Goal: Task Accomplishment & Management: Use online tool/utility

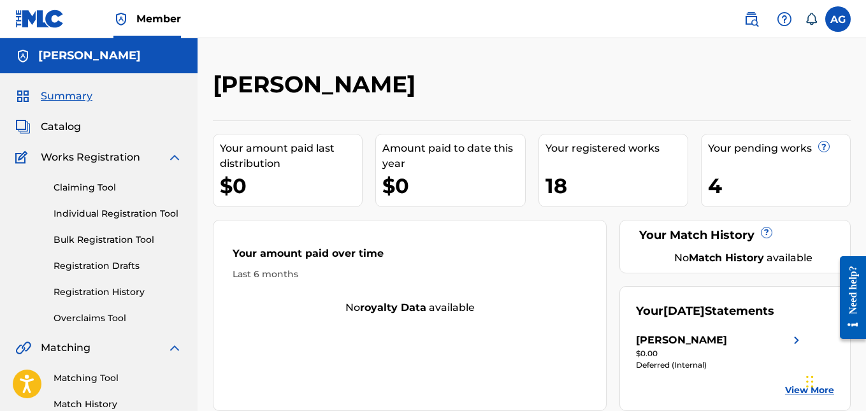
drag, startPoint x: 534, startPoint y: 157, endPoint x: 539, endPoint y: 194, distance: 38.0
click at [533, 157] on div "Your amount paid last distribution $0 Amount paid to date this year $0 Your reg…" at bounding box center [532, 265] width 638 height 291
click at [764, 200] on div "4" at bounding box center [779, 185] width 142 height 29
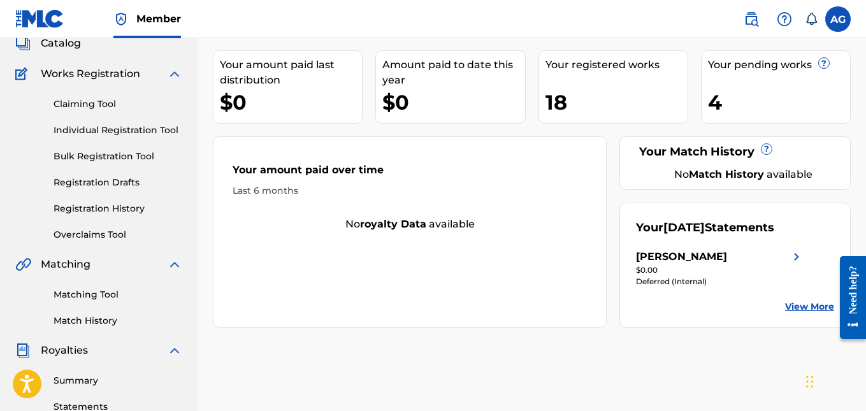
scroll to position [64, 0]
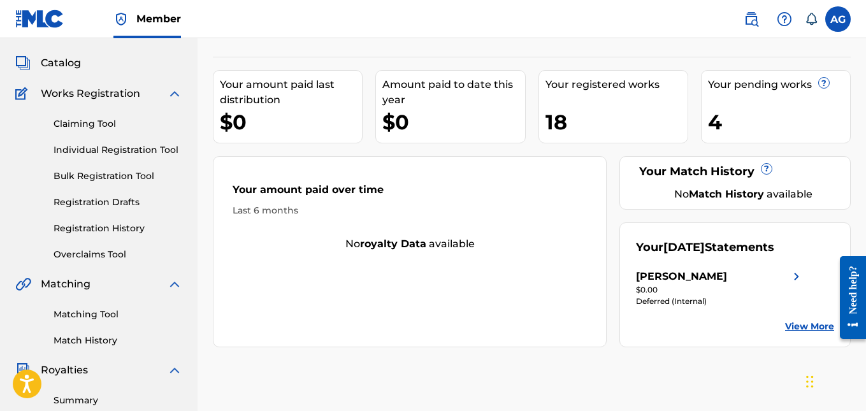
click at [90, 344] on link "Match History" at bounding box center [118, 340] width 129 height 13
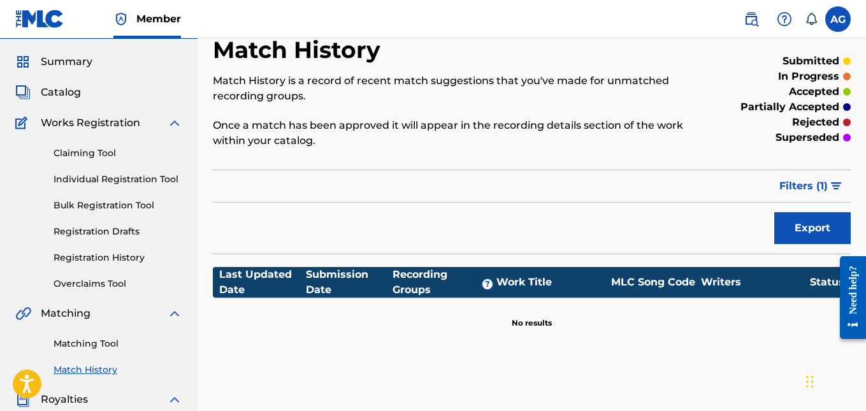
scroll to position [64, 0]
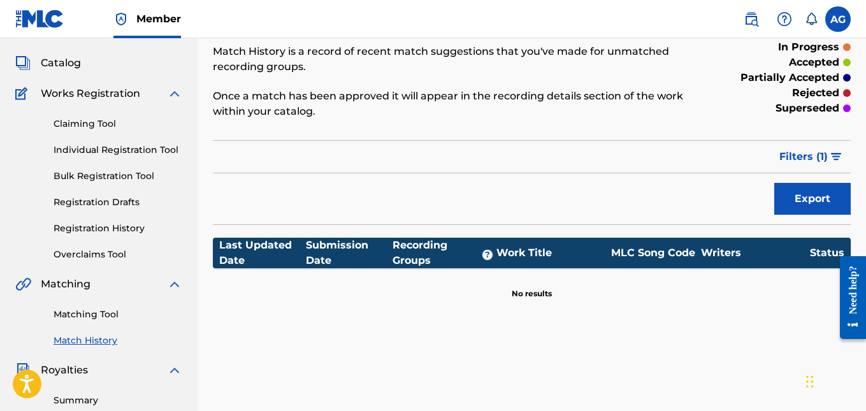
click at [81, 316] on link "Matching Tool" at bounding box center [118, 314] width 129 height 13
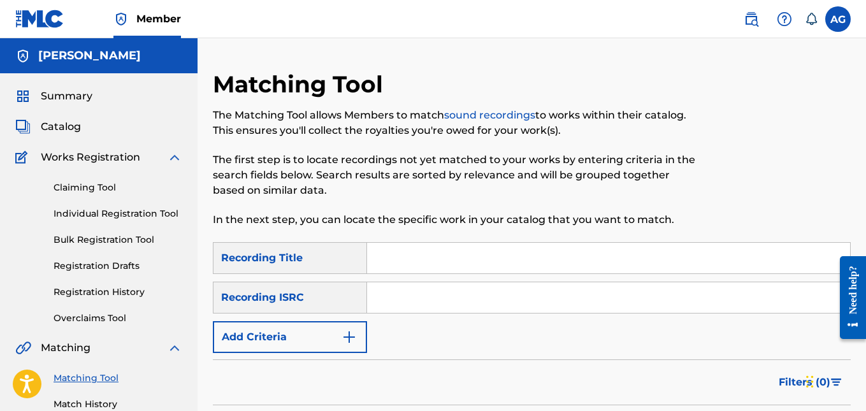
click at [356, 260] on div "Recording Title" at bounding box center [290, 258] width 154 height 32
click at [365, 314] on div "SearchWithCriteria695fd576-4e25-43aa-a6c1-09e6fdfa41f4 Recording Title SearchWi…" at bounding box center [532, 297] width 638 height 111
click at [358, 302] on div "Recording ISRC" at bounding box center [290, 298] width 154 height 32
click at [350, 339] on img "Search Form" at bounding box center [349, 337] width 15 height 15
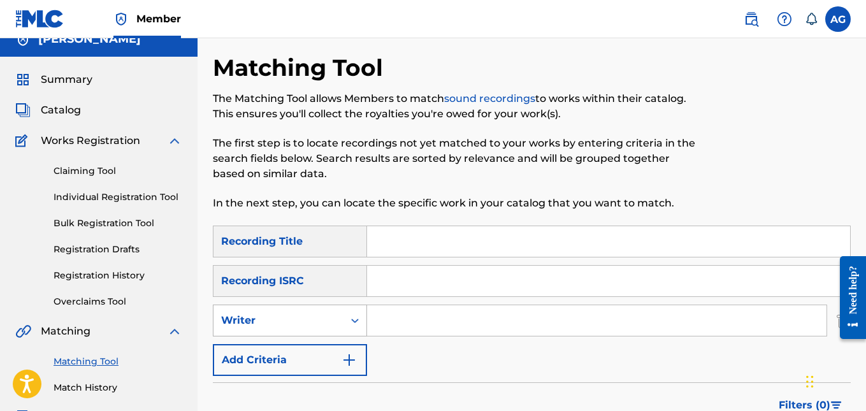
scroll to position [64, 0]
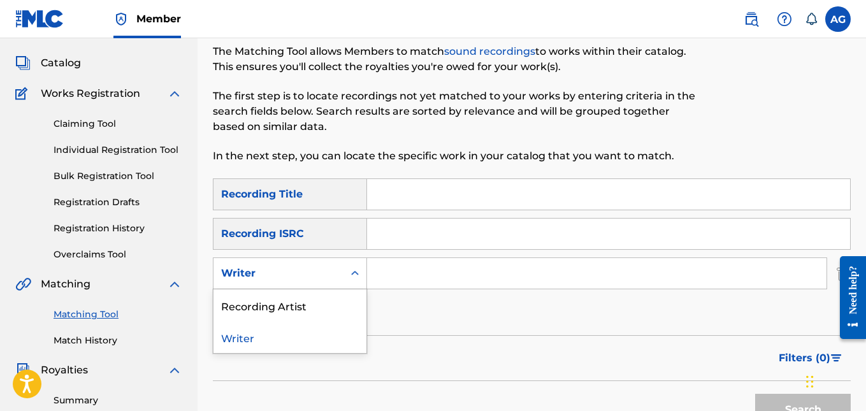
click at [357, 275] on icon "Search Form" at bounding box center [355, 273] width 8 height 4
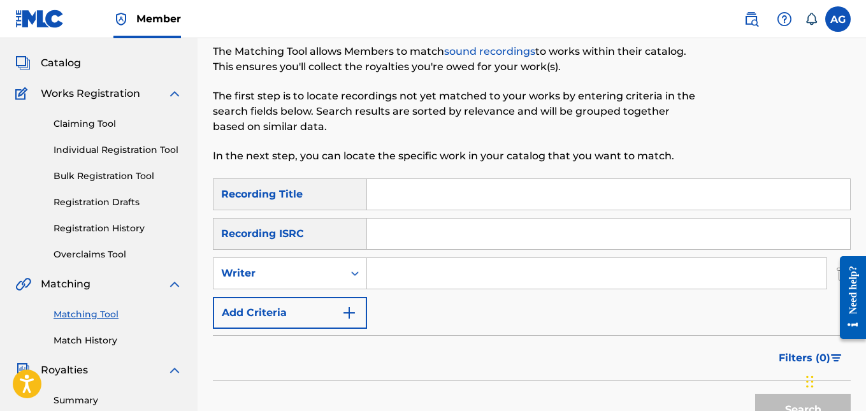
click at [398, 274] on input "Search Form" at bounding box center [597, 273] width 460 height 31
type input "[PERSON_NAME]"
click at [755, 394] on button "Search" at bounding box center [803, 410] width 96 height 32
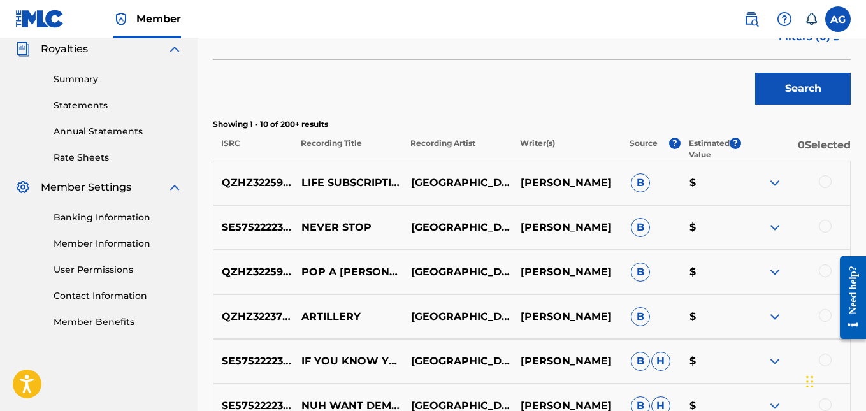
scroll to position [382, 0]
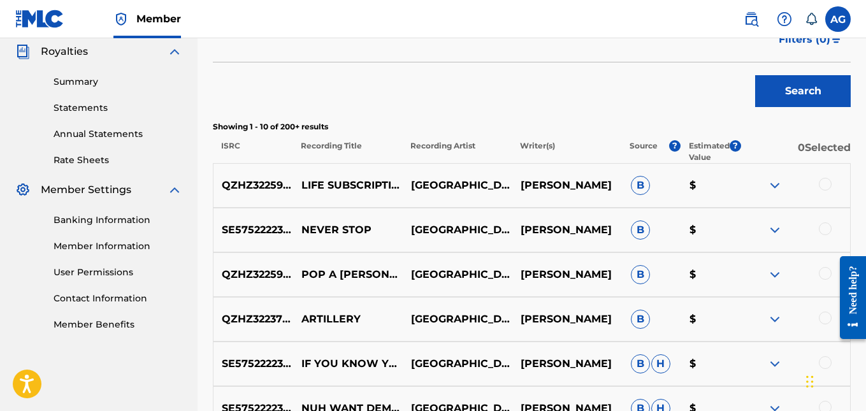
click at [824, 184] on div at bounding box center [825, 184] width 13 height 13
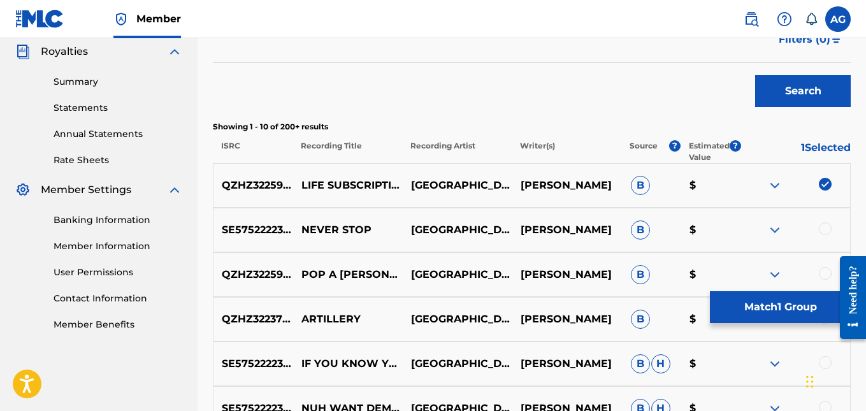
click at [827, 229] on div at bounding box center [825, 228] width 13 height 13
click at [825, 278] on div at bounding box center [825, 273] width 13 height 13
click at [777, 182] on img at bounding box center [774, 185] width 15 height 15
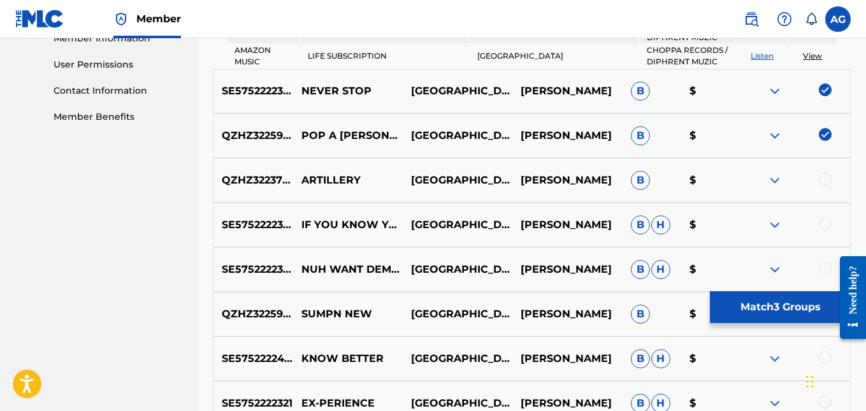
scroll to position [637, 0]
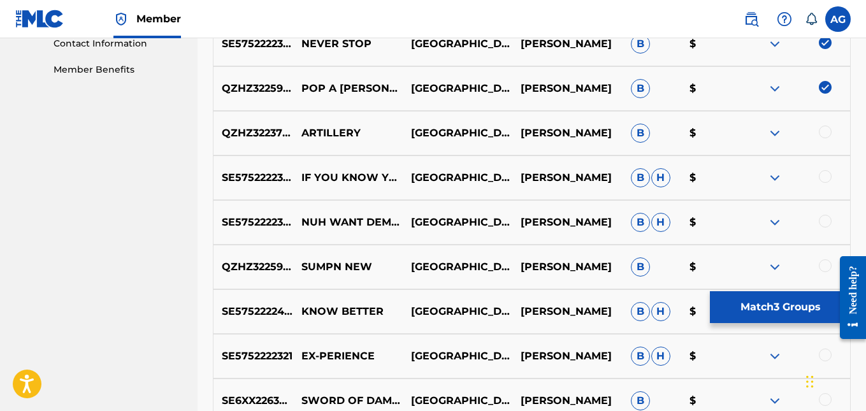
click at [828, 136] on div at bounding box center [825, 132] width 13 height 13
click at [827, 177] on div at bounding box center [825, 176] width 13 height 13
click at [822, 227] on div at bounding box center [825, 221] width 13 height 13
click at [772, 177] on img at bounding box center [774, 177] width 15 height 15
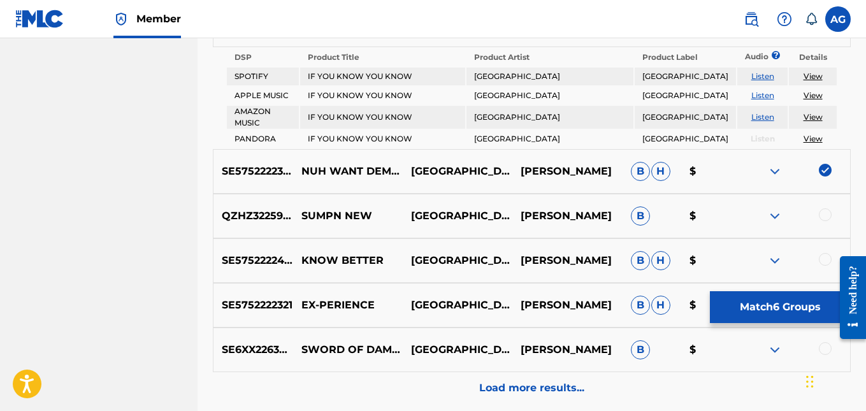
scroll to position [829, 0]
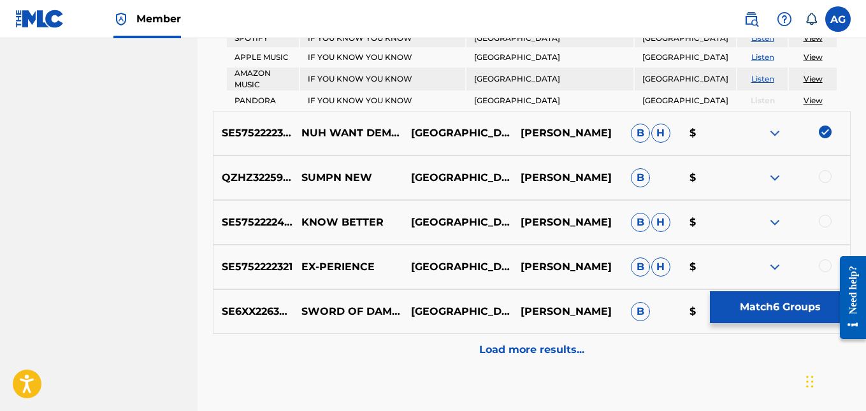
click at [778, 134] on img at bounding box center [774, 133] width 15 height 15
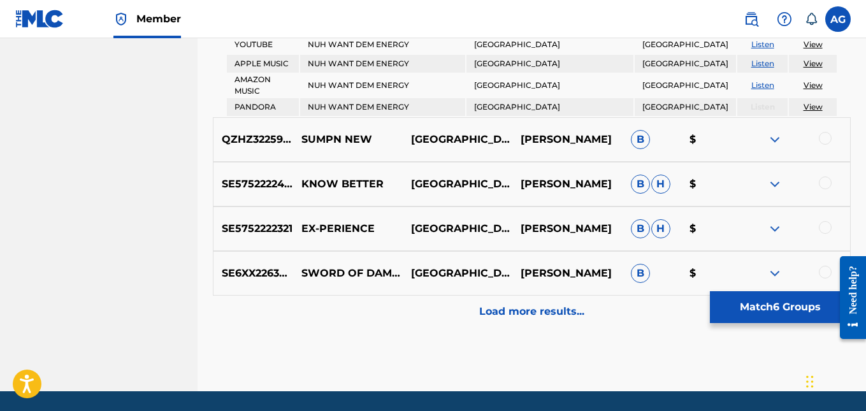
scroll to position [1029, 0]
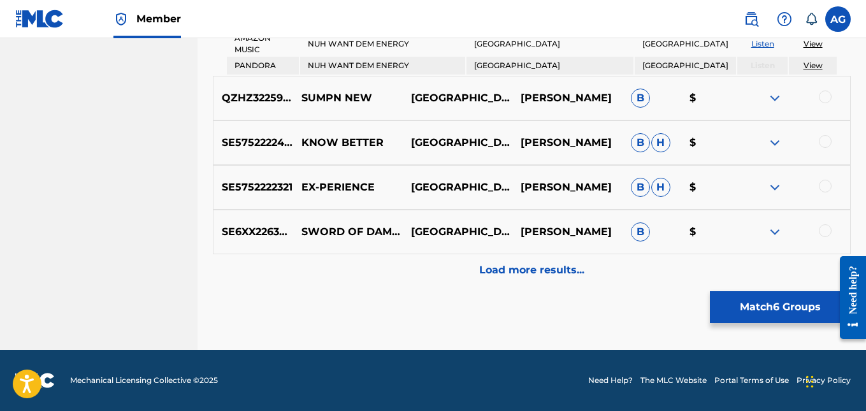
click at [825, 95] on div at bounding box center [825, 97] width 13 height 13
click at [825, 143] on div at bounding box center [825, 141] width 13 height 13
click at [825, 189] on div at bounding box center [825, 186] width 13 height 13
click at [823, 235] on div at bounding box center [825, 230] width 13 height 13
click at [540, 273] on p "Load more results..." at bounding box center [531, 270] width 105 height 15
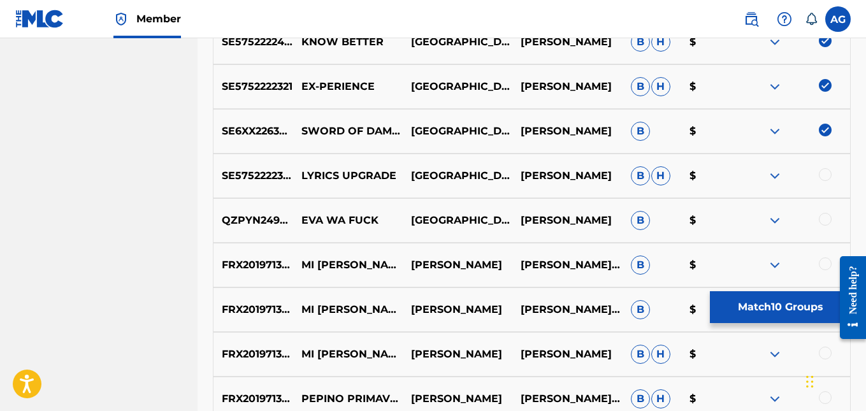
scroll to position [902, 0]
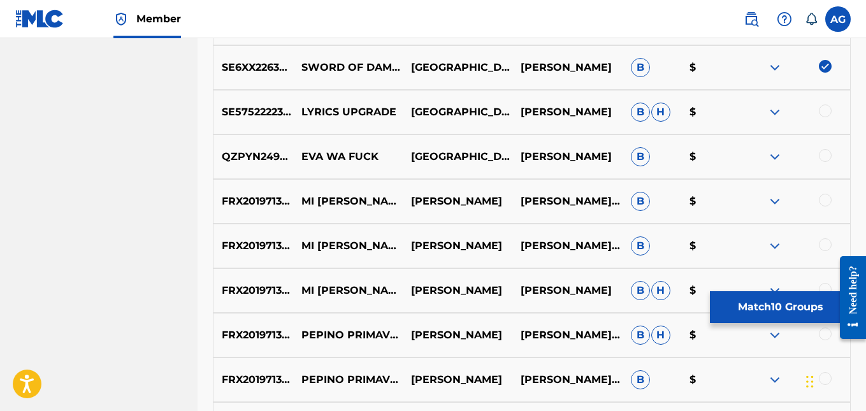
click at [822, 113] on div at bounding box center [825, 111] width 13 height 13
click at [825, 160] on div at bounding box center [825, 155] width 13 height 13
click at [775, 112] on img at bounding box center [774, 112] width 15 height 15
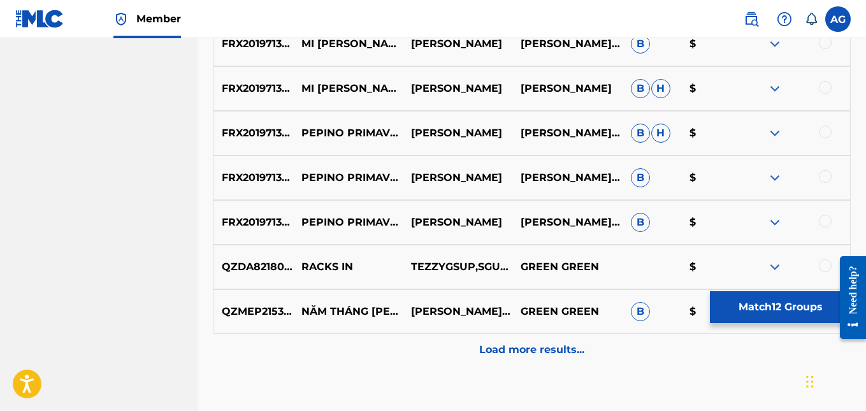
scroll to position [1221, 0]
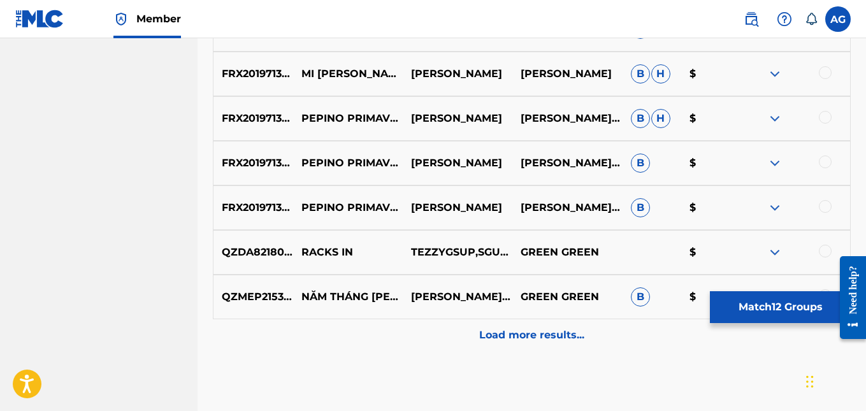
click at [567, 335] on p "Load more results..." at bounding box center [531, 335] width 105 height 15
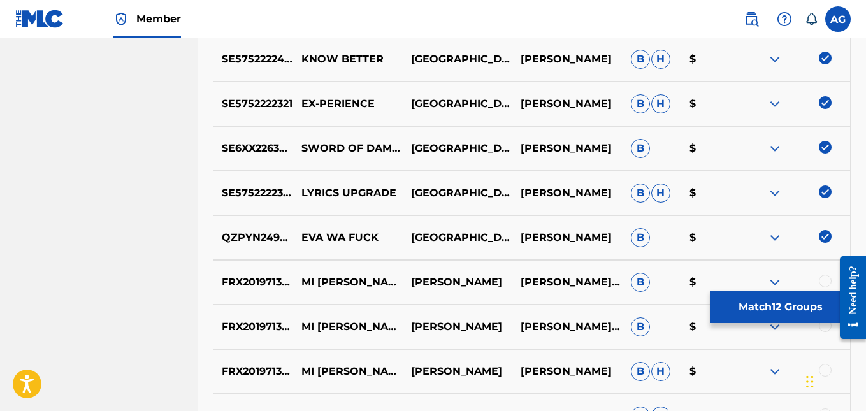
scroll to position [801, 0]
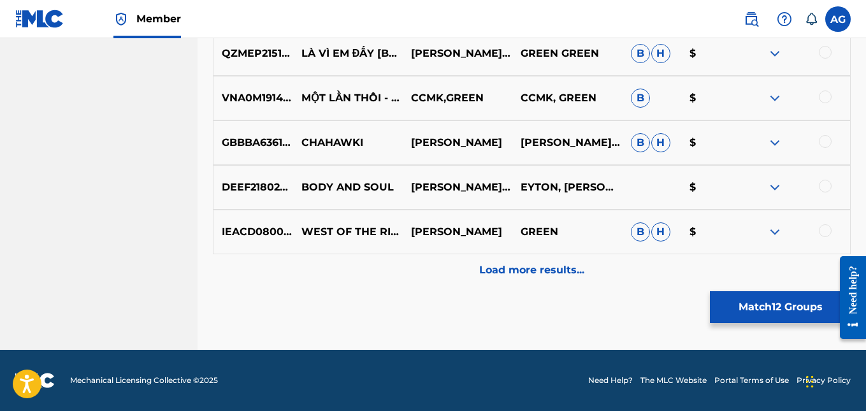
click at [527, 273] on p "Load more results..." at bounding box center [531, 270] width 105 height 15
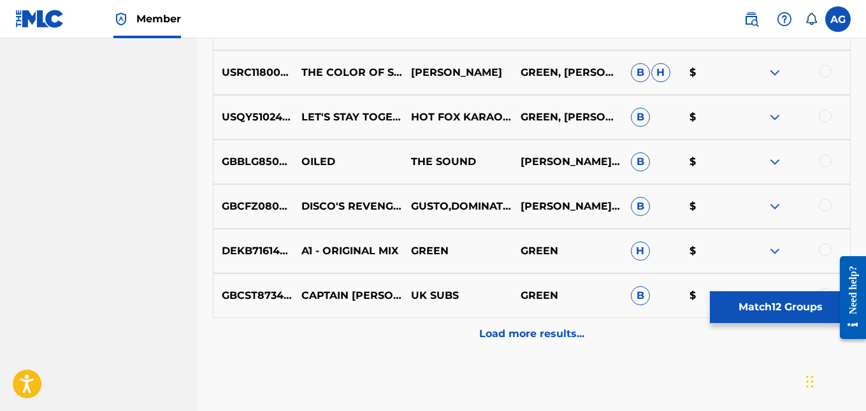
scroll to position [2076, 0]
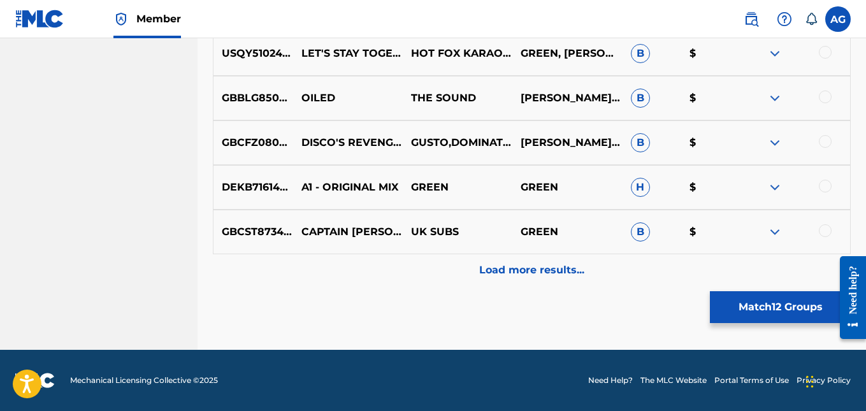
click at [753, 304] on button "Match 12 Groups" at bounding box center [780, 307] width 141 height 32
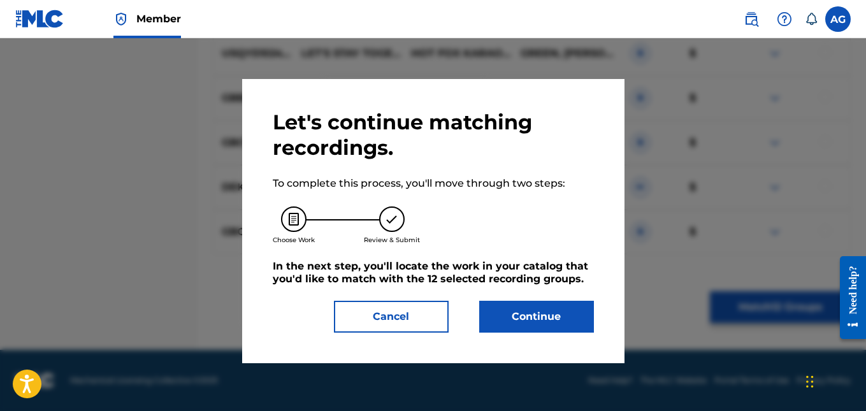
click at [525, 311] on button "Continue" at bounding box center [536, 317] width 115 height 32
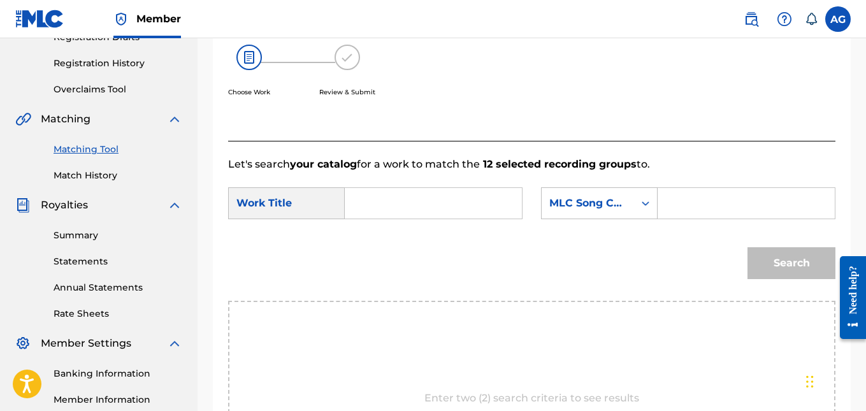
scroll to position [214, 0]
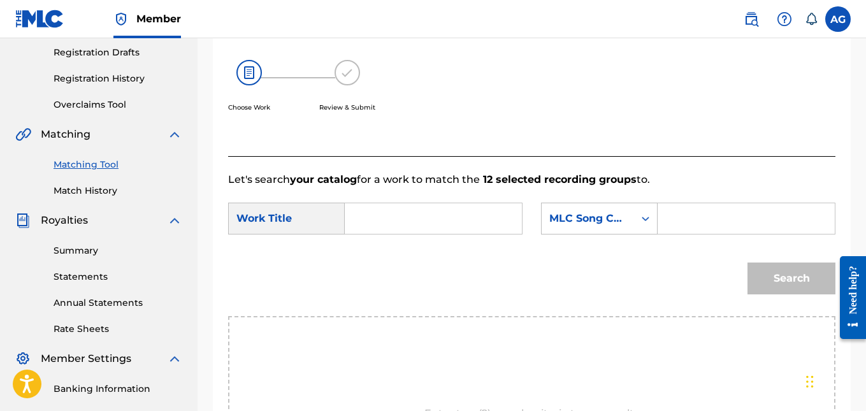
click at [392, 226] on input "Search Form" at bounding box center [434, 218] width 156 height 31
type input "ex-perience"
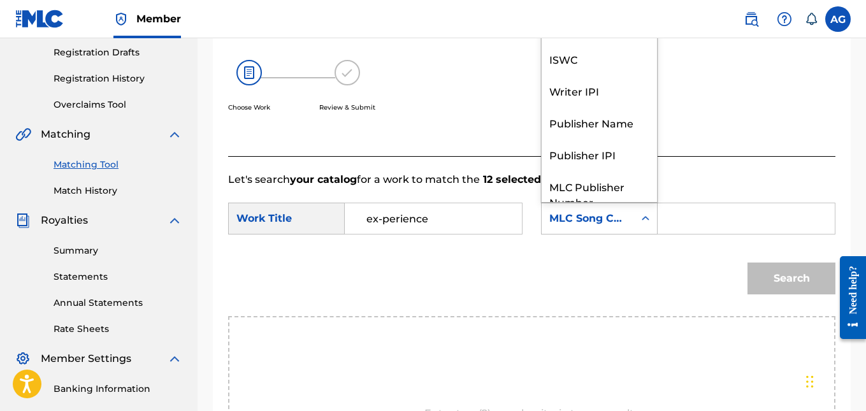
click at [651, 225] on icon "Search Form" at bounding box center [645, 218] width 13 height 13
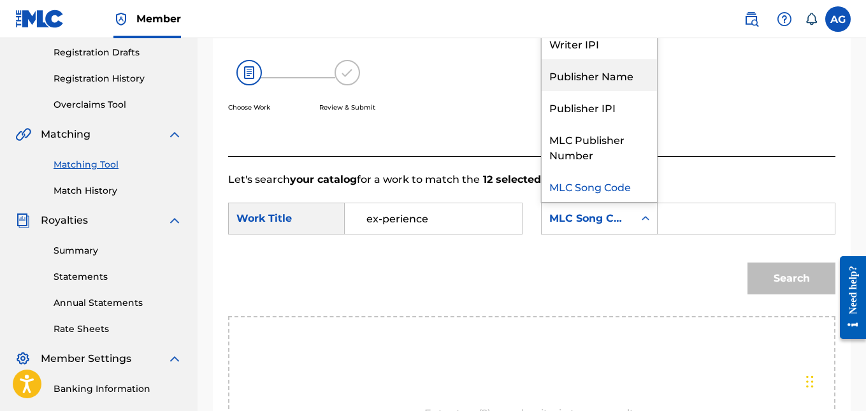
click at [614, 91] on div "Publisher Name" at bounding box center [599, 75] width 115 height 32
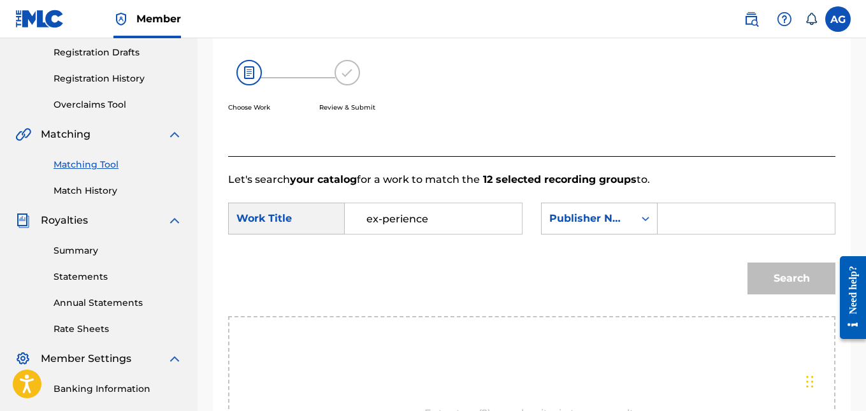
click at [690, 242] on div "SearchWithCriteriaae441088-87d7-47c7-a9dd-982cba942a49 Work Title ex-perience S…" at bounding box center [531, 223] width 607 height 40
click at [687, 234] on input "Search Form" at bounding box center [747, 218] width 156 height 31
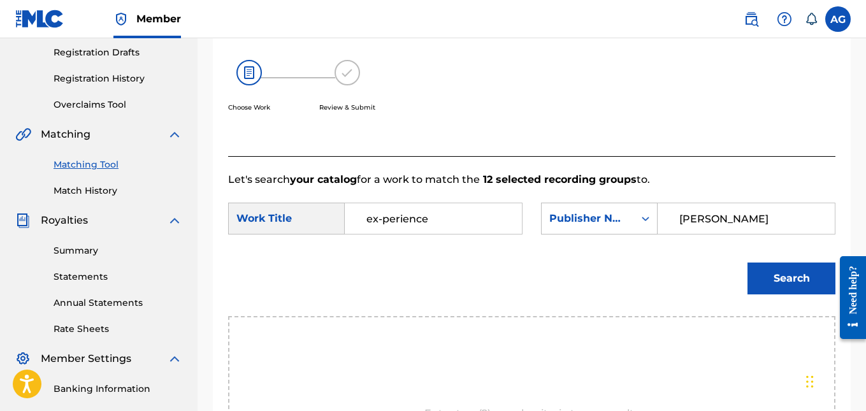
type input "[PERSON_NAME]"
click at [805, 292] on button "Search" at bounding box center [792, 279] width 88 height 32
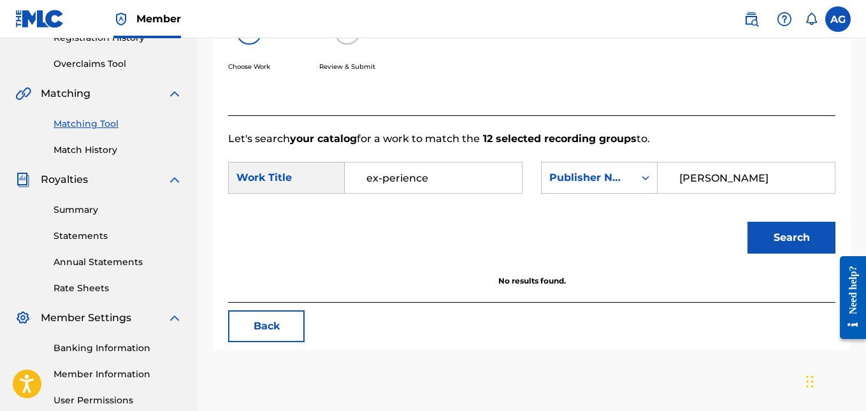
scroll to position [255, 0]
click at [267, 340] on button "Back" at bounding box center [266, 326] width 76 height 32
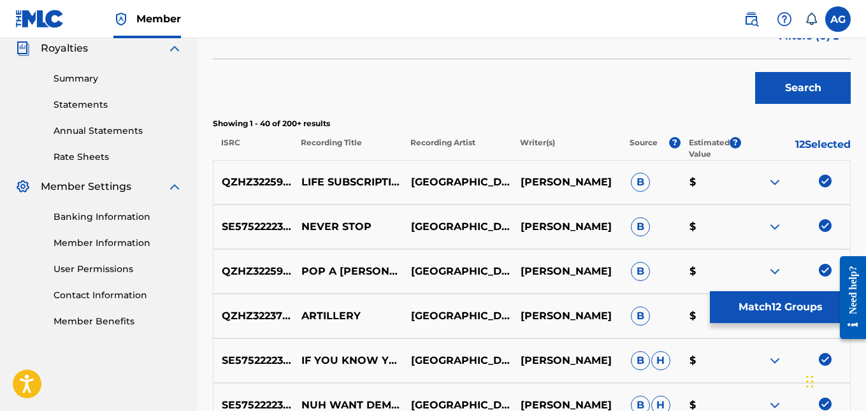
scroll to position [446, 0]
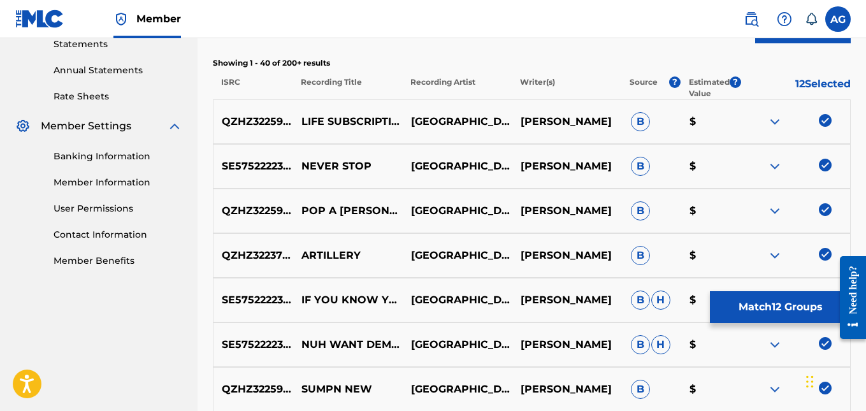
click at [778, 121] on img at bounding box center [774, 121] width 15 height 15
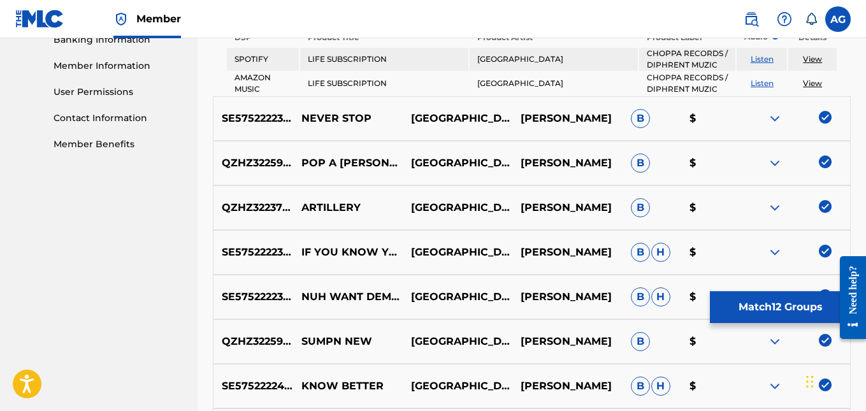
scroll to position [574, 0]
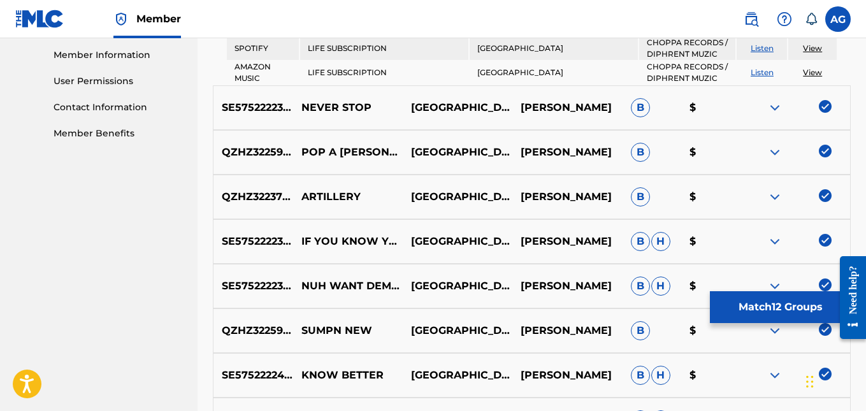
click at [784, 305] on button "Match 12 Groups" at bounding box center [780, 307] width 141 height 32
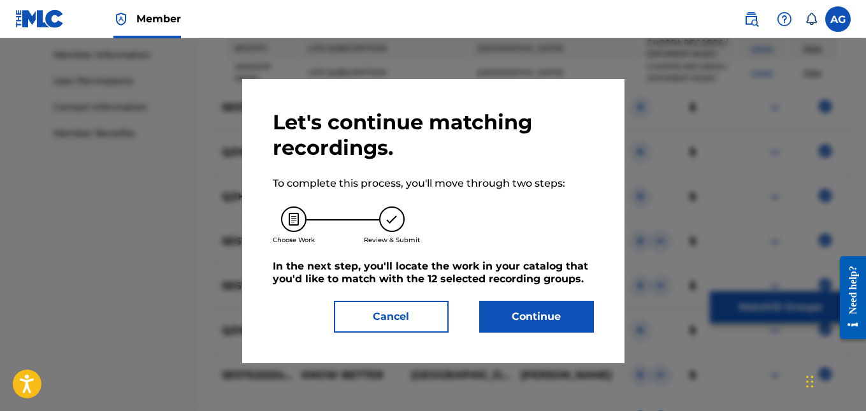
click at [523, 323] on button "Continue" at bounding box center [536, 317] width 115 height 32
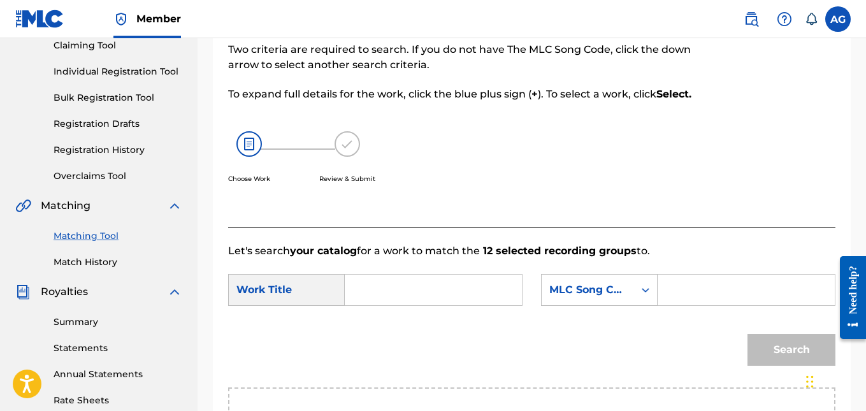
scroll to position [150, 0]
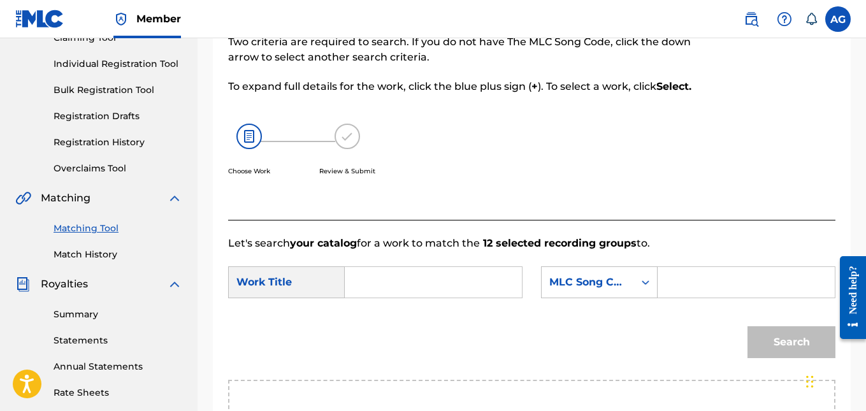
click at [406, 298] on input "Search Form" at bounding box center [434, 282] width 156 height 31
type input "axio"
click at [665, 298] on div "Search Form" at bounding box center [747, 282] width 178 height 32
click at [640, 289] on icon "Search Form" at bounding box center [645, 282] width 13 height 13
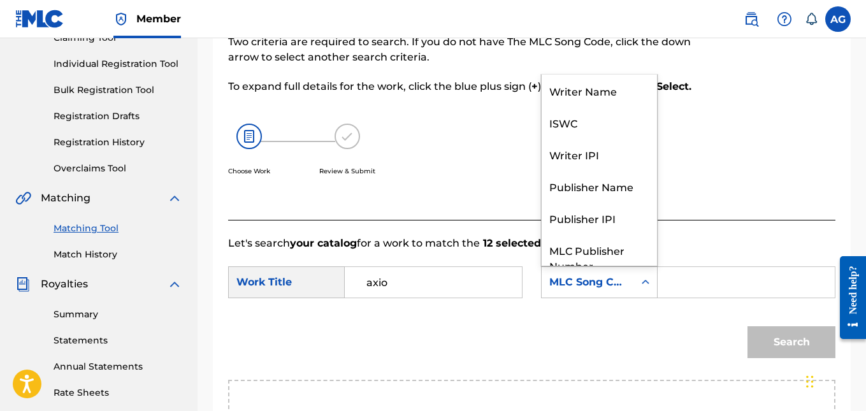
scroll to position [47, 0]
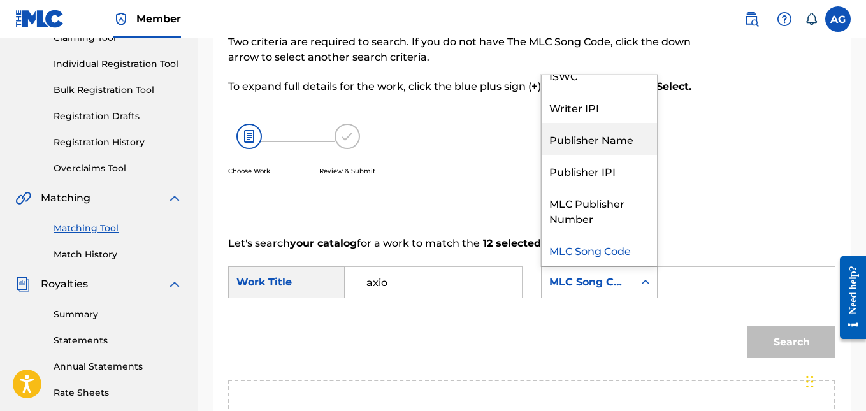
click at [610, 155] on div "Publisher Name" at bounding box center [599, 139] width 115 height 32
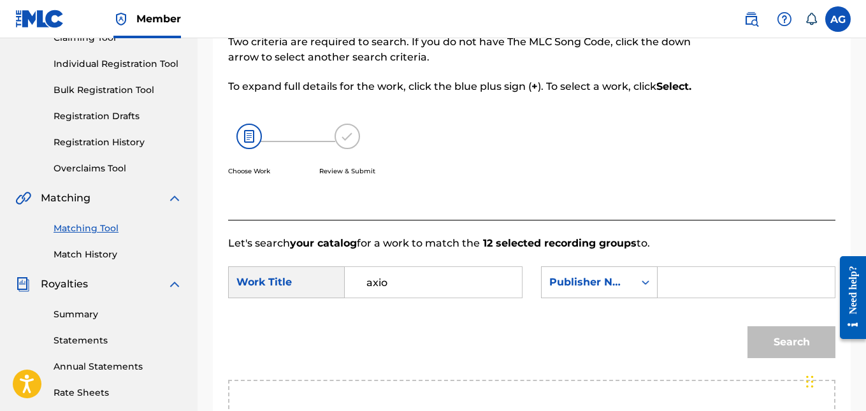
click at [681, 288] on input "Search Form" at bounding box center [747, 282] width 156 height 31
type input "alborto"
click at [748, 326] on button "Search" at bounding box center [792, 342] width 88 height 32
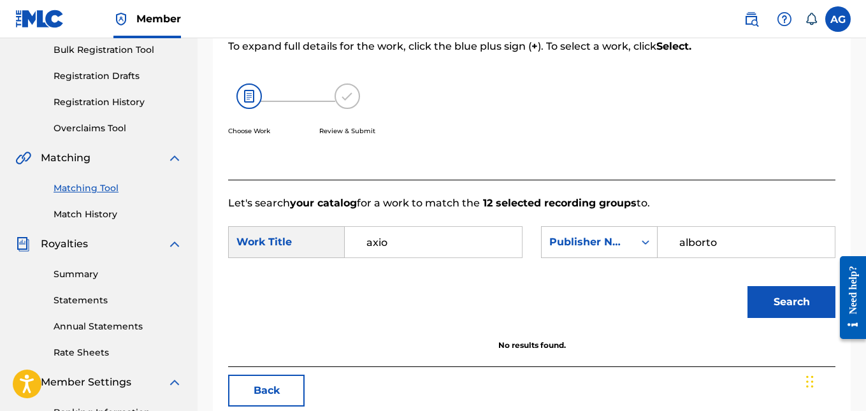
scroll to position [191, 0]
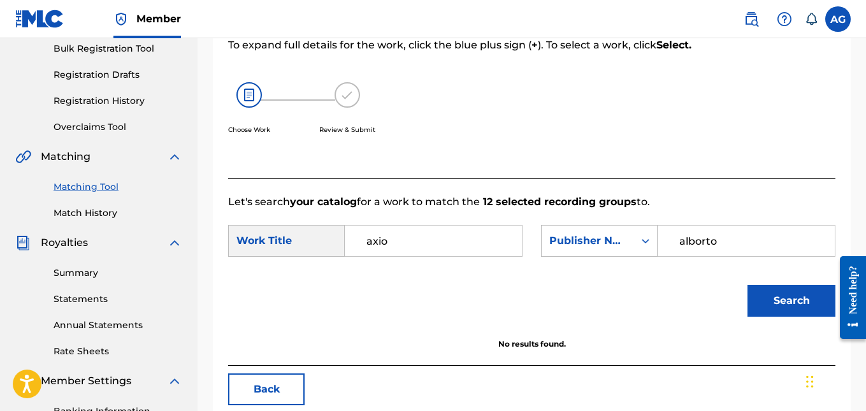
click at [418, 256] on input "axio" at bounding box center [434, 241] width 156 height 31
type input "like hail"
click at [367, 291] on strong "hail" at bounding box center [377, 285] width 20 height 12
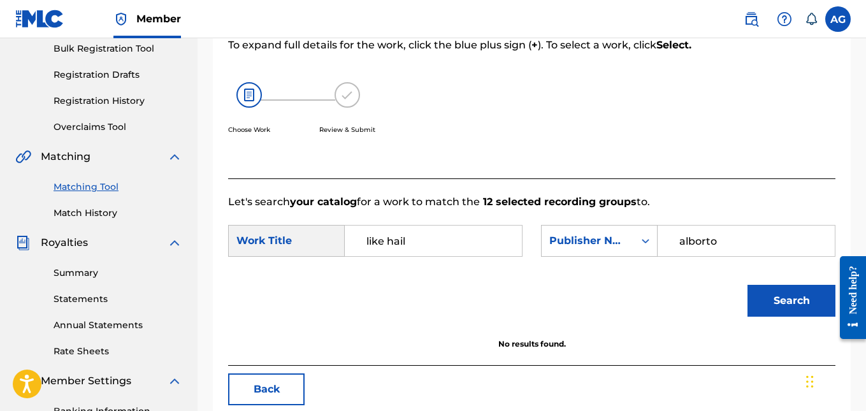
click at [709, 256] on input "alborto" at bounding box center [747, 241] width 156 height 31
click at [708, 256] on input "alborto" at bounding box center [747, 241] width 156 height 31
paste input "LR6Y6B"
type input "LR6Y6B"
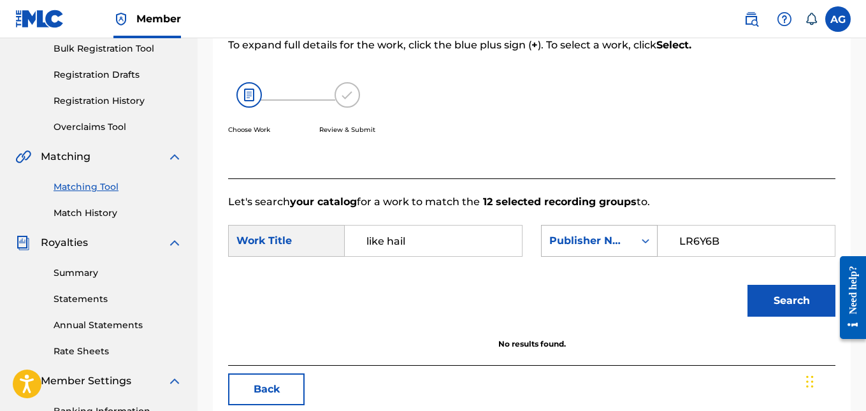
click at [631, 253] on div "Publisher Name" at bounding box center [588, 241] width 92 height 24
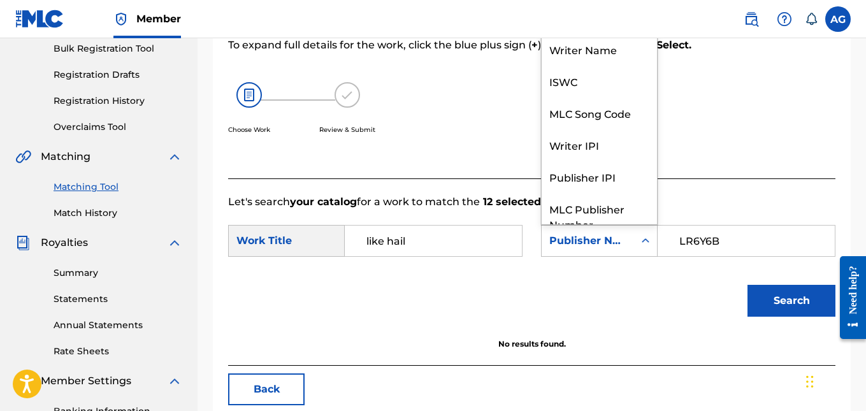
scroll to position [47, 0]
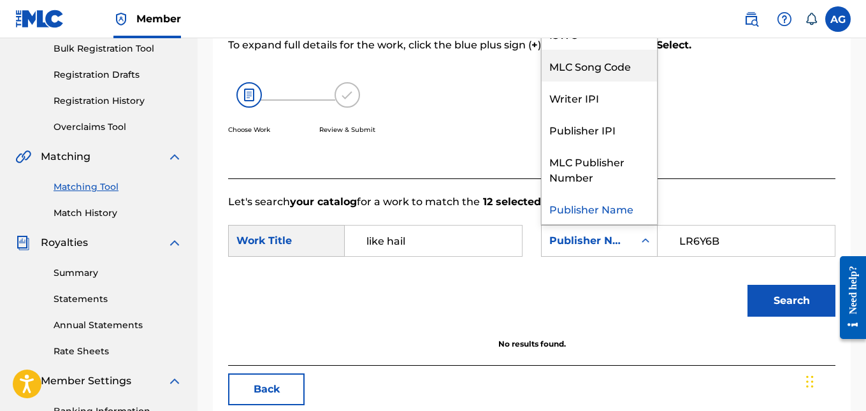
click at [592, 82] on div "MLC Song Code" at bounding box center [599, 66] width 115 height 32
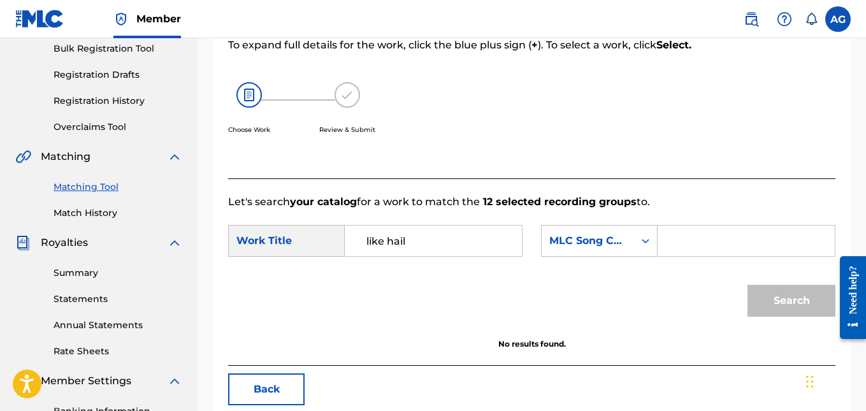
click at [708, 256] on input "Search Form" at bounding box center [747, 241] width 156 height 31
paste input "LR6Y6B"
click at [766, 308] on button "Search" at bounding box center [792, 301] width 88 height 32
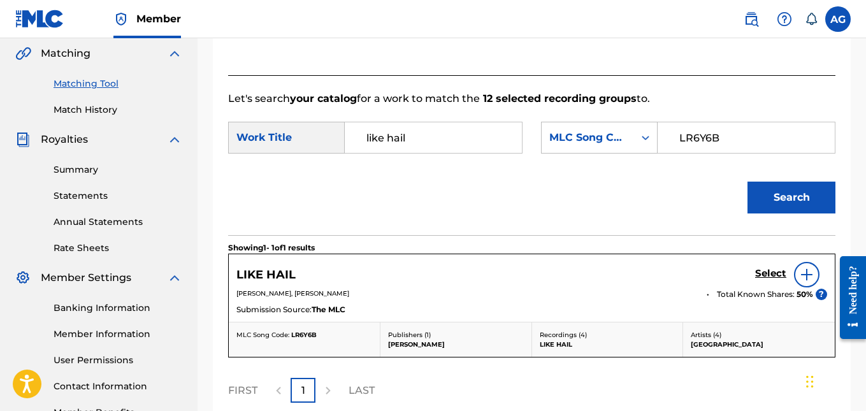
scroll to position [319, 0]
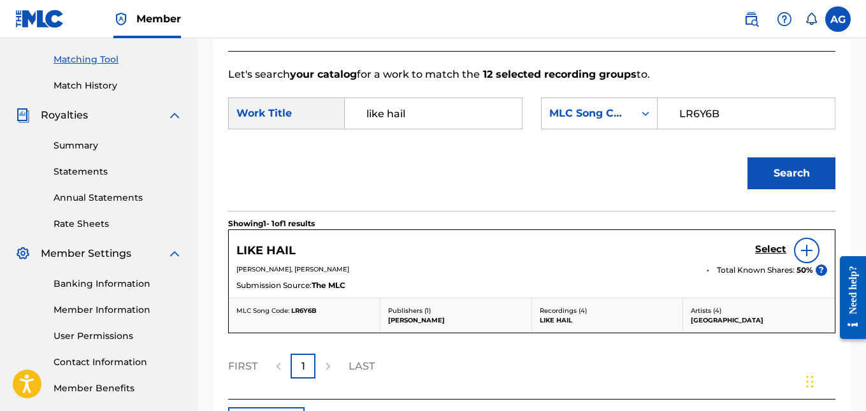
click at [813, 258] on img at bounding box center [806, 250] width 15 height 15
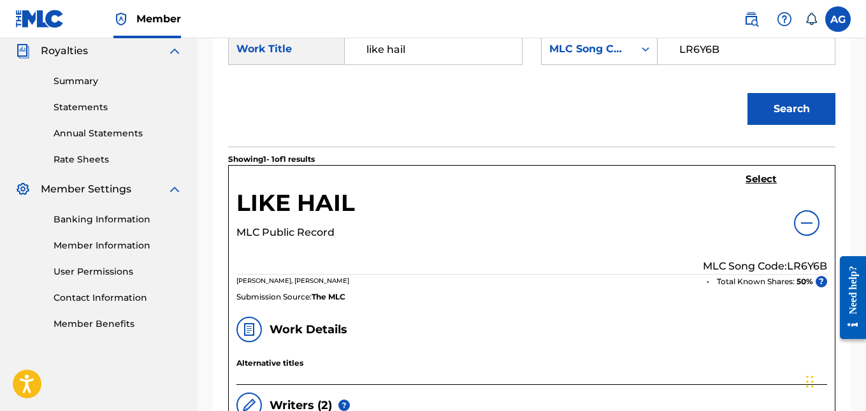
scroll to position [347, 0]
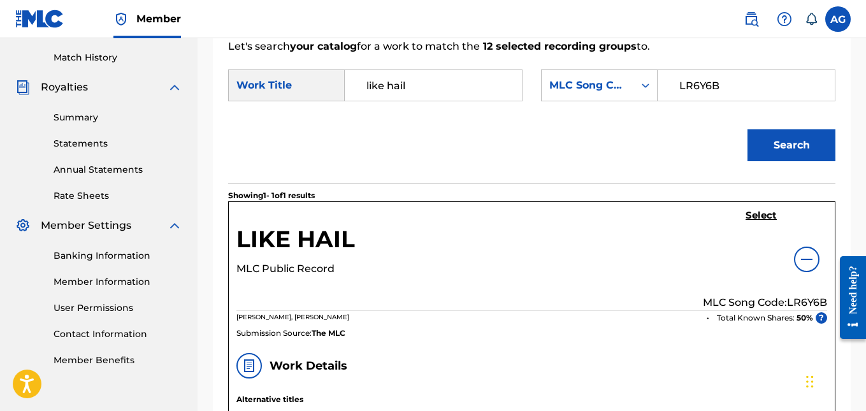
click at [804, 267] on img at bounding box center [806, 259] width 15 height 15
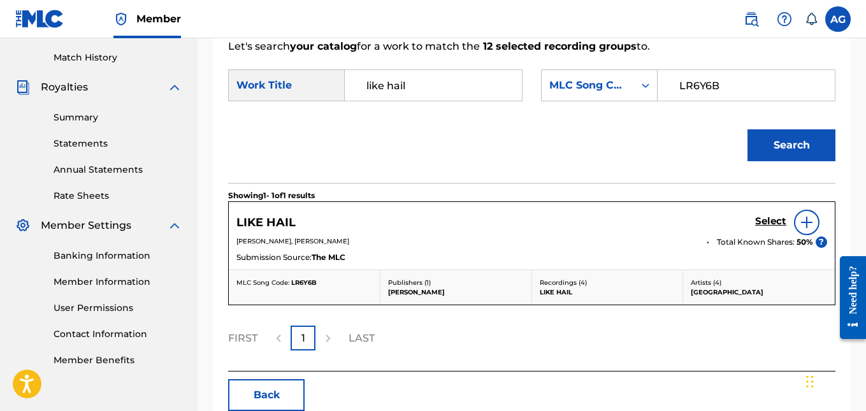
click at [689, 101] on input "LR6Y6B" at bounding box center [747, 85] width 156 height 31
paste input "TC2OI8"
type input "TC2OI8"
click at [432, 101] on input "like hail" at bounding box center [434, 85] width 156 height 31
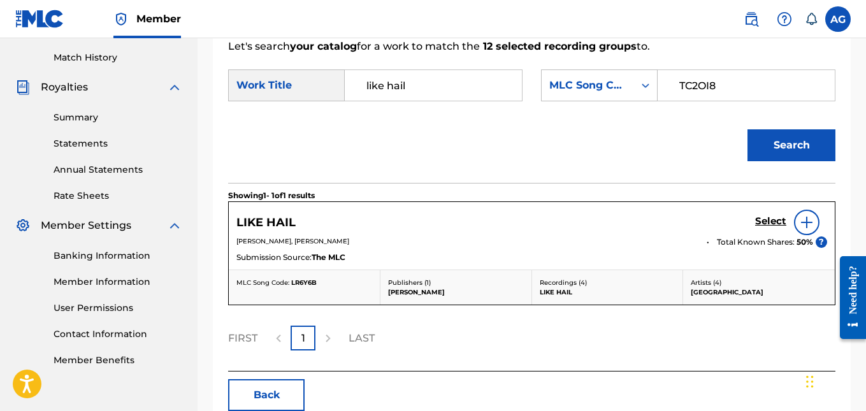
click at [432, 101] on input "like hail" at bounding box center [434, 85] width 156 height 31
type input "the same"
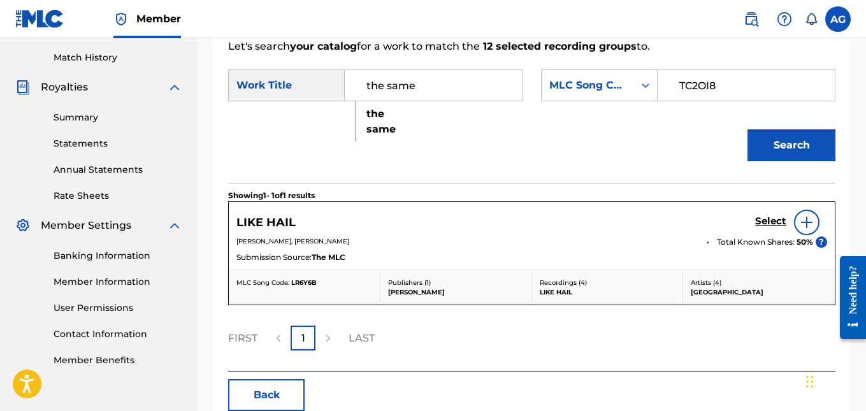
click at [377, 135] on strong "same" at bounding box center [381, 129] width 29 height 12
click at [774, 161] on button "Search" at bounding box center [792, 145] width 88 height 32
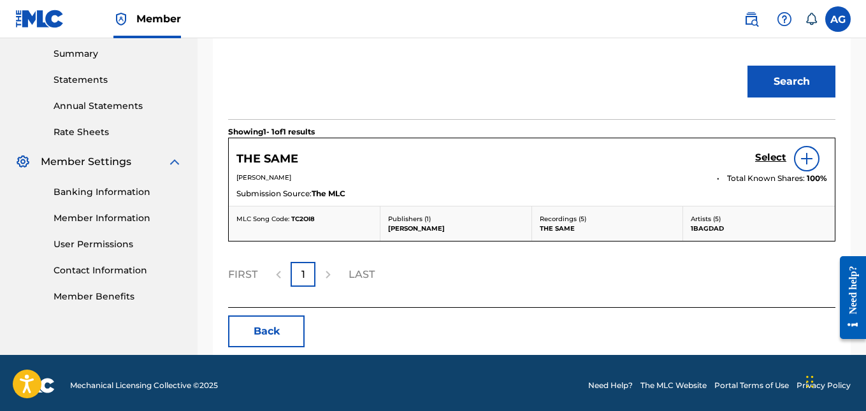
click at [766, 164] on h5 "Select" at bounding box center [770, 158] width 31 height 12
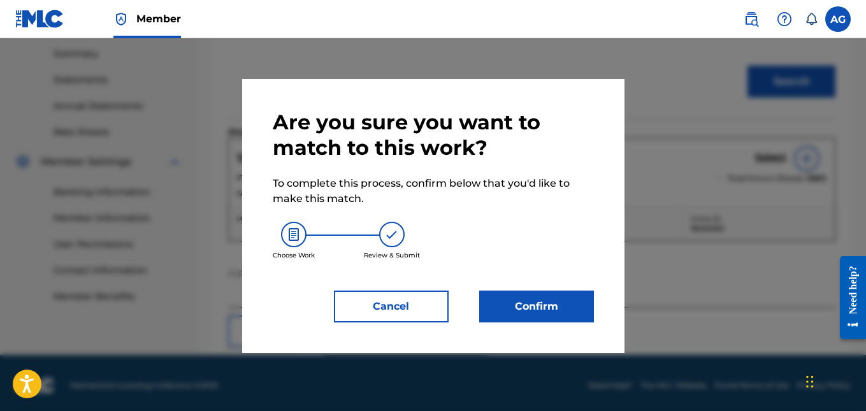
click at [556, 309] on button "Confirm" at bounding box center [536, 307] width 115 height 32
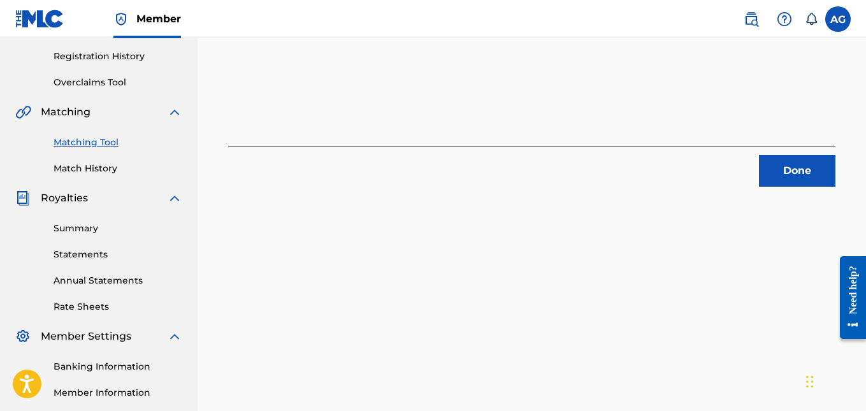
scroll to position [255, 0]
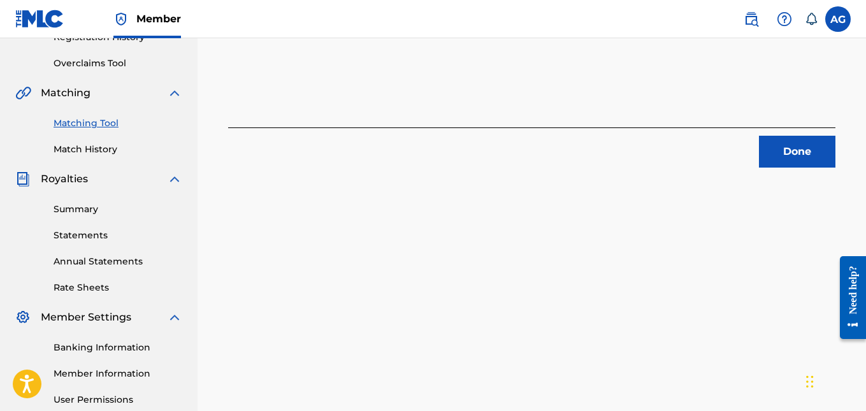
click at [788, 144] on button "Done" at bounding box center [797, 152] width 76 height 32
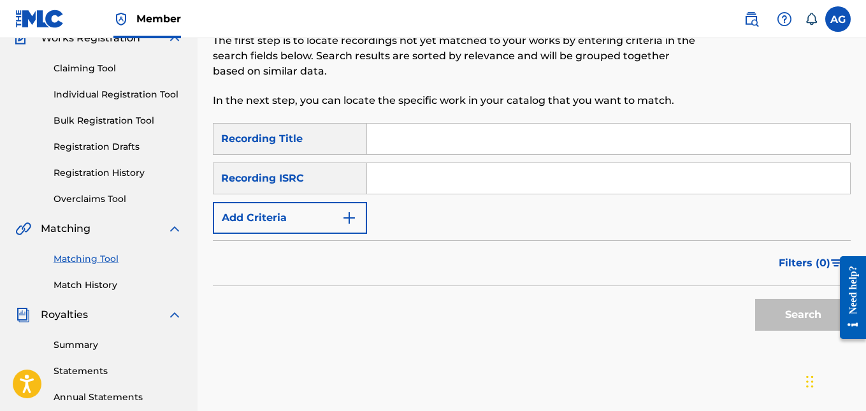
scroll to position [127, 0]
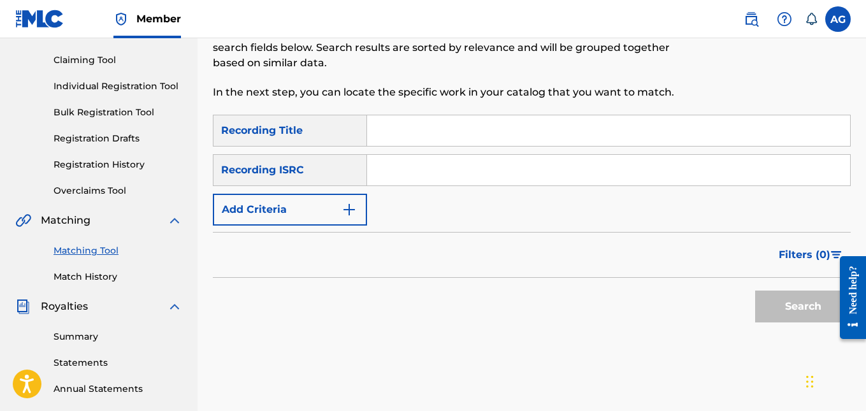
click at [419, 127] on input "Search Form" at bounding box center [608, 130] width 483 height 31
type input "the same"
drag, startPoint x: 414, startPoint y: 158, endPoint x: 416, endPoint y: 168, distance: 9.8
click at [414, 158] on input "Search Form" at bounding box center [608, 170] width 483 height 31
click at [433, 175] on input "Search Form" at bounding box center [608, 170] width 483 height 31
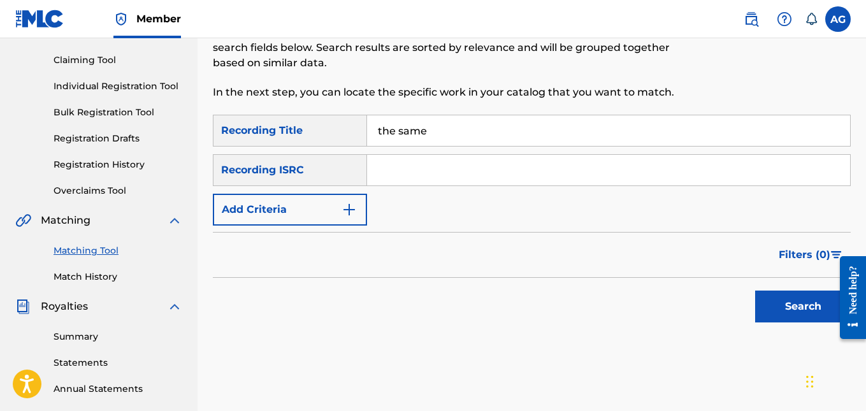
paste input "QZPYN2381316"
click at [801, 312] on button "Search" at bounding box center [803, 307] width 96 height 32
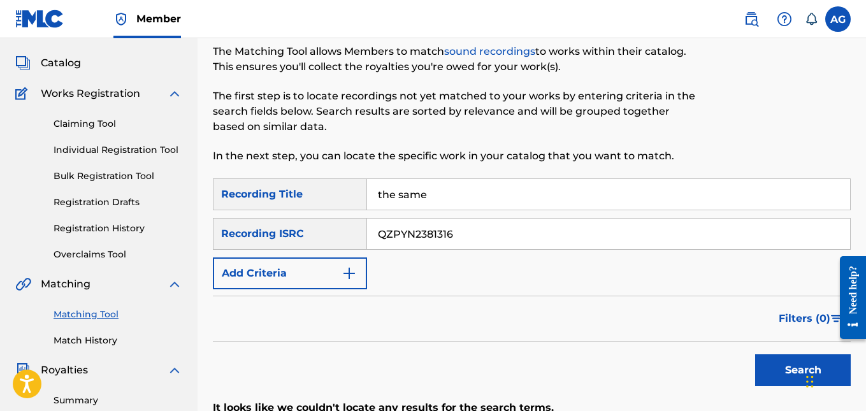
scroll to position [0, 0]
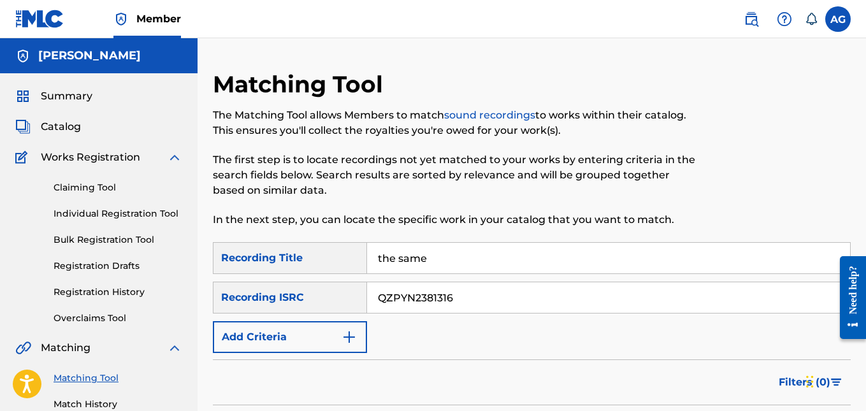
click at [426, 300] on input "QZPYN2381316" at bounding box center [608, 297] width 483 height 31
click at [425, 300] on input "QZPYN2381316" at bounding box center [608, 297] width 483 height 31
paste input "461289"
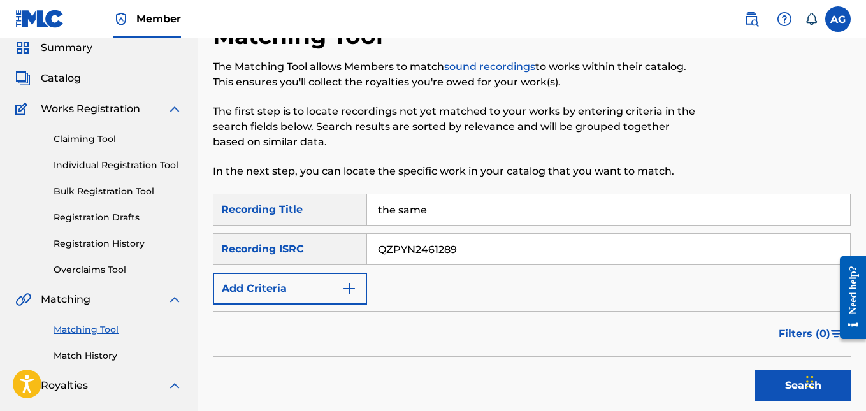
scroll to position [127, 0]
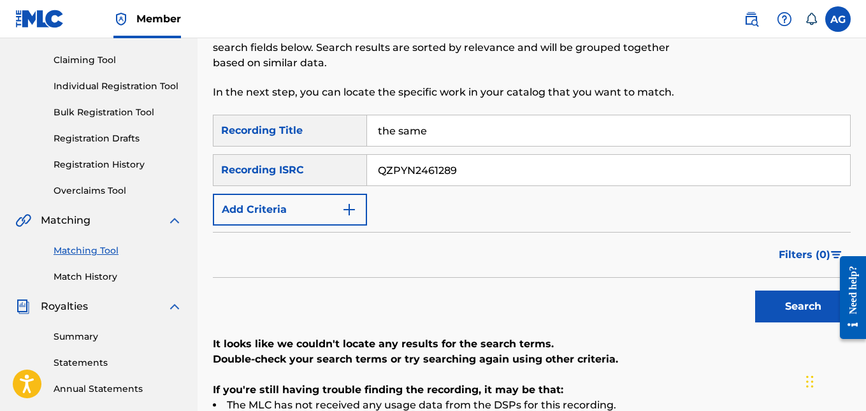
type input "QZPYN2461289"
click at [775, 314] on button "Search" at bounding box center [803, 307] width 96 height 32
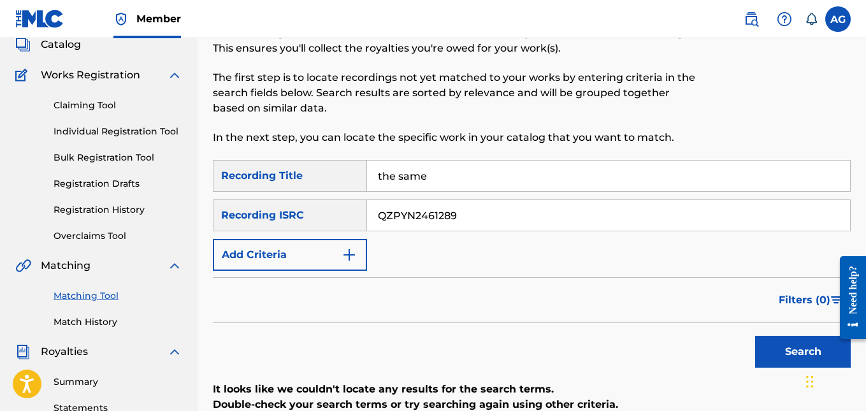
scroll to position [64, 0]
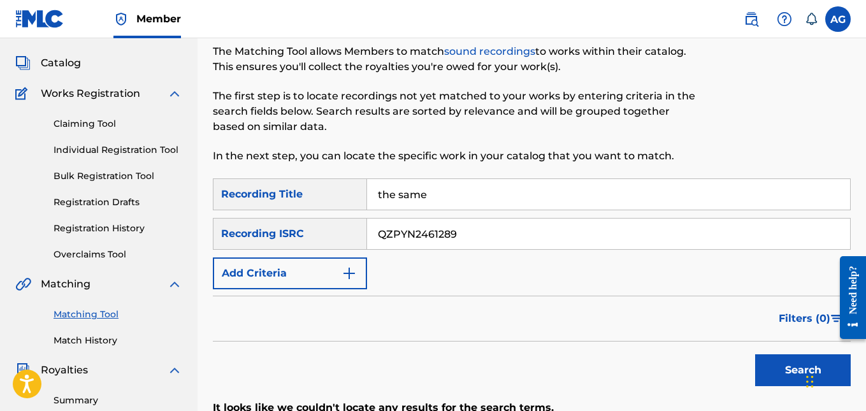
click at [85, 124] on link "Claiming Tool" at bounding box center [118, 123] width 129 height 13
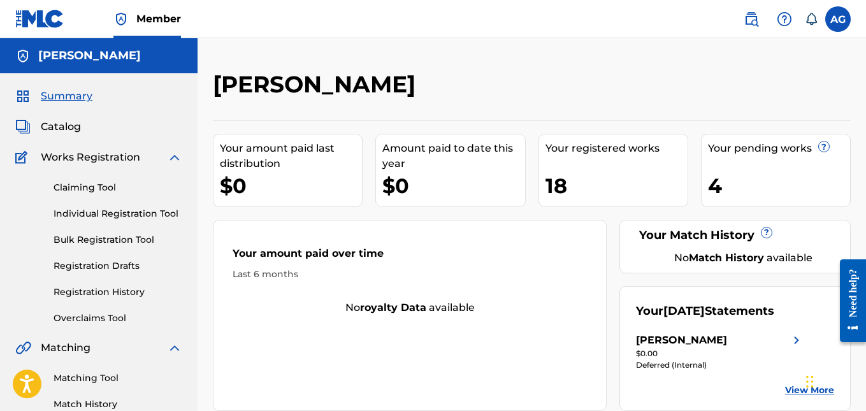
click at [68, 125] on span "Catalog" at bounding box center [61, 126] width 40 height 15
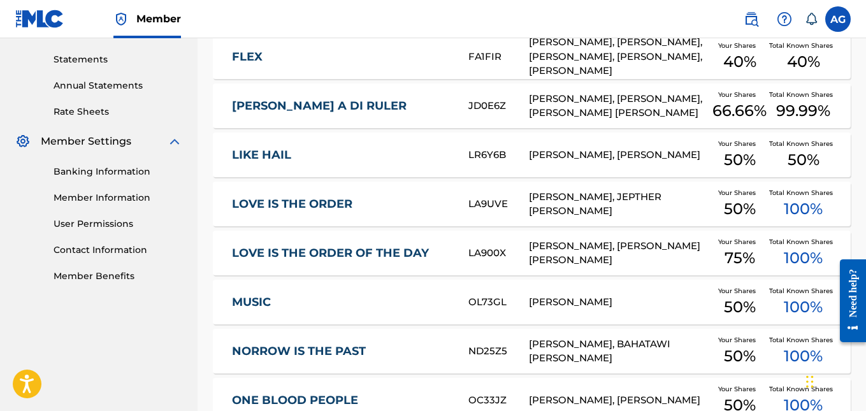
scroll to position [446, 0]
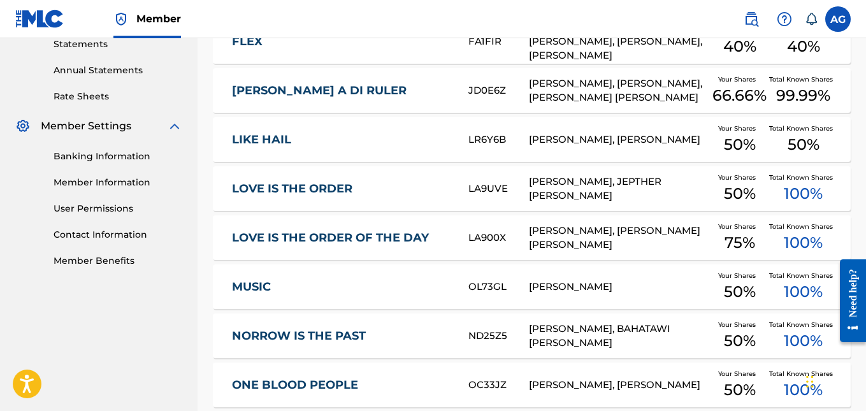
click at [278, 133] on link "LIKE HAIL" at bounding box center [341, 140] width 219 height 15
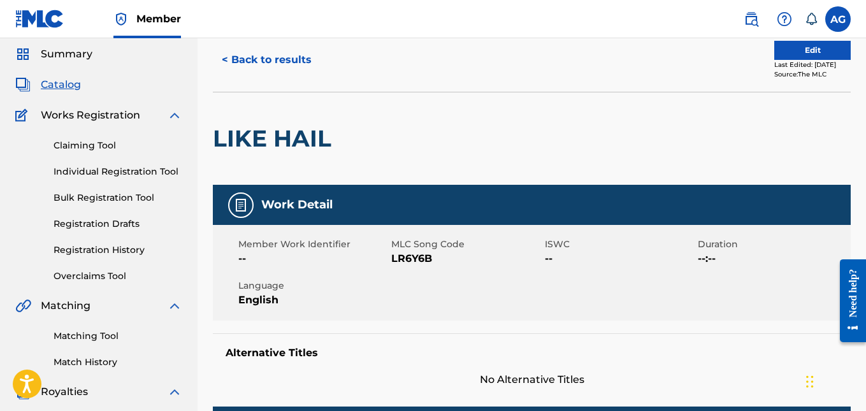
scroll to position [64, 0]
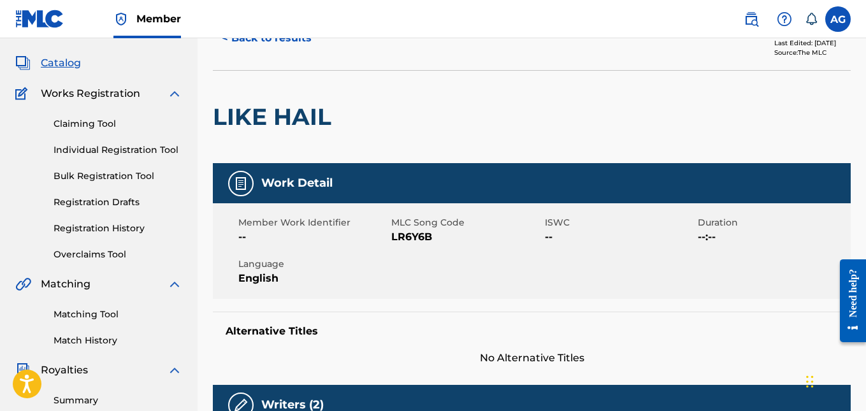
click at [418, 235] on span "LR6Y6B" at bounding box center [466, 236] width 150 height 15
click at [417, 235] on span "LR6Y6B" at bounding box center [466, 236] width 150 height 15
copy span "LR6Y6B"
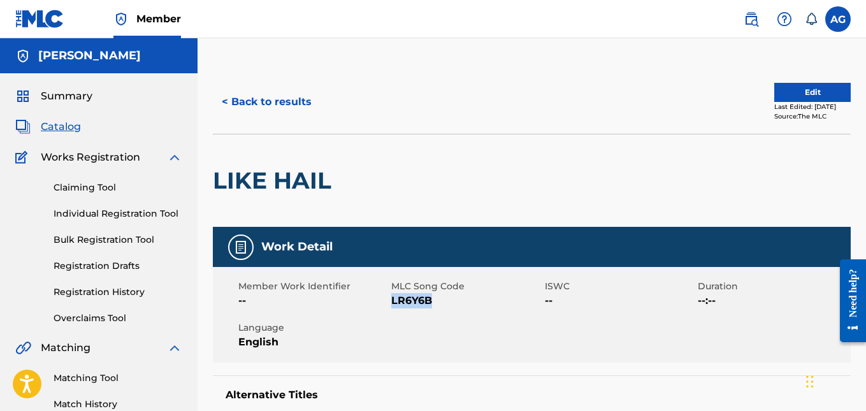
click at [268, 101] on button "< Back to results" at bounding box center [267, 102] width 108 height 32
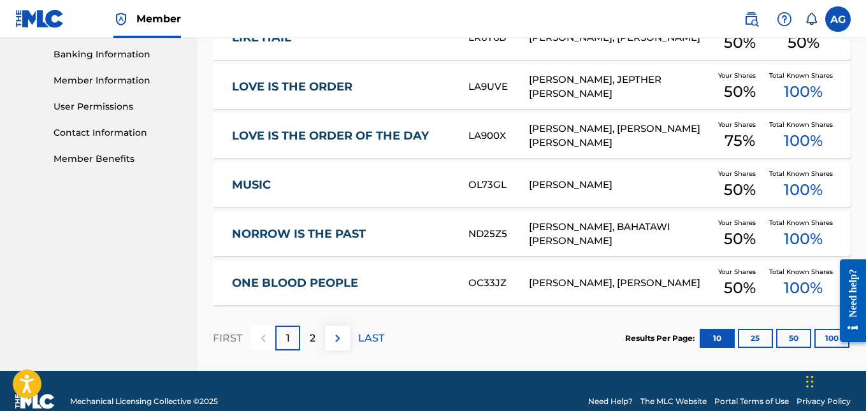
scroll to position [562, 0]
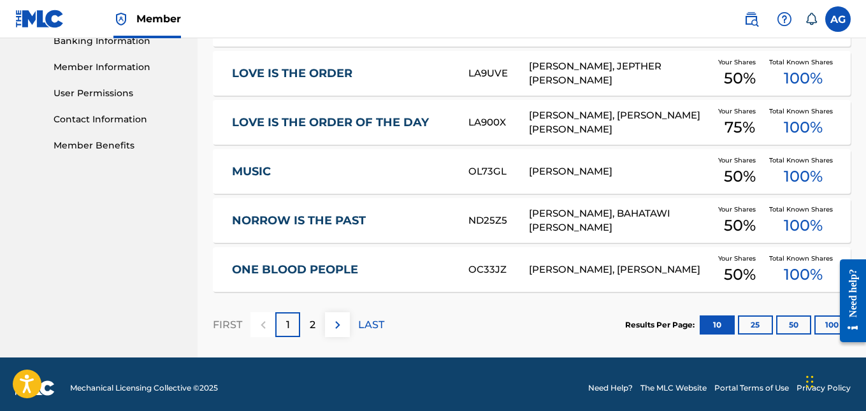
click at [327, 323] on button at bounding box center [337, 324] width 25 height 25
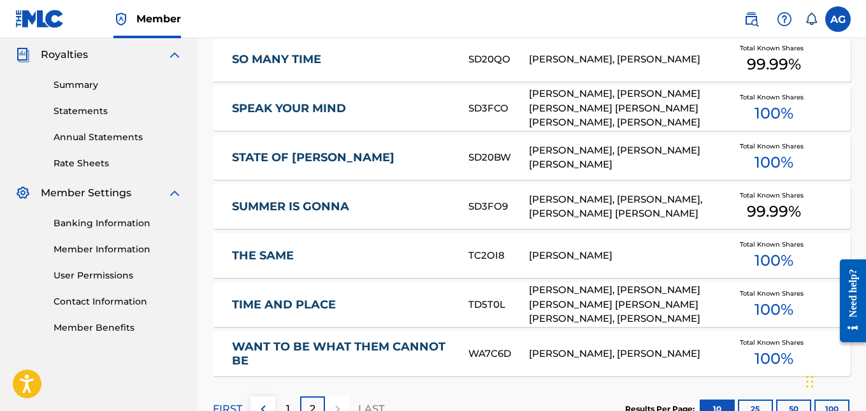
scroll to position [463, 0]
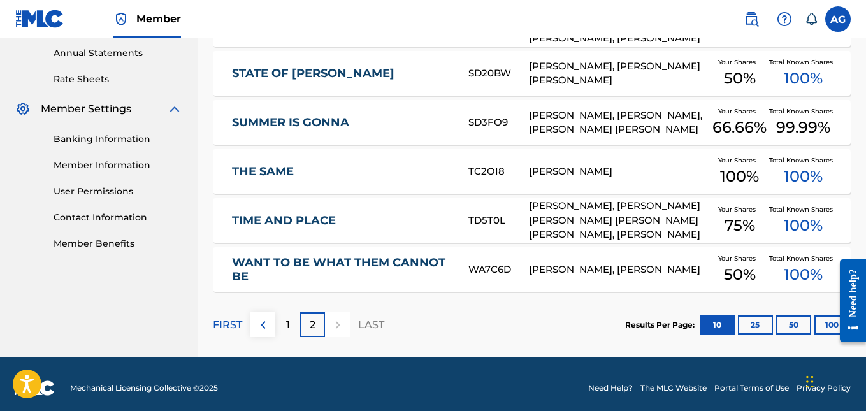
click at [284, 168] on link "THE SAME" at bounding box center [341, 171] width 219 height 15
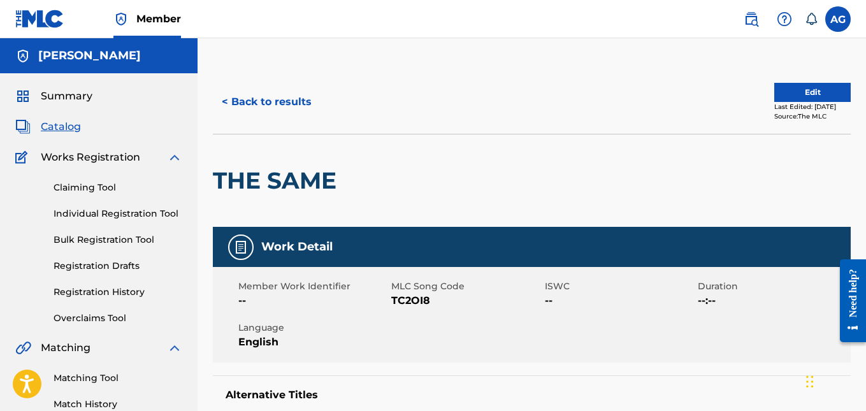
click at [407, 300] on span "TC2OI8" at bounding box center [466, 300] width 150 height 15
copy span "TC2OI8"
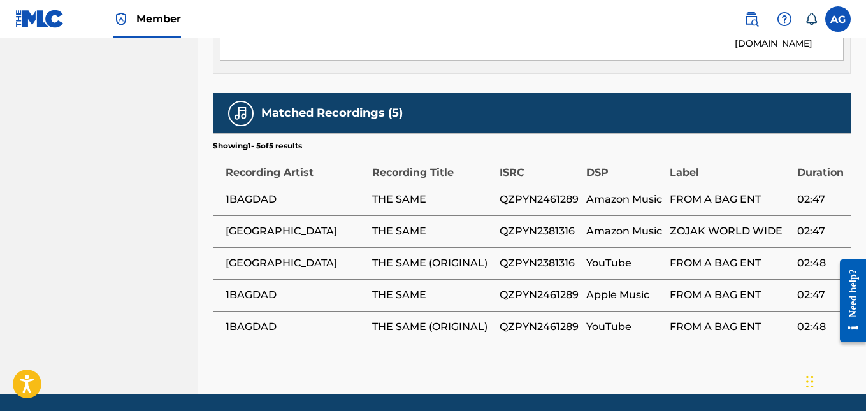
scroll to position [701, 0]
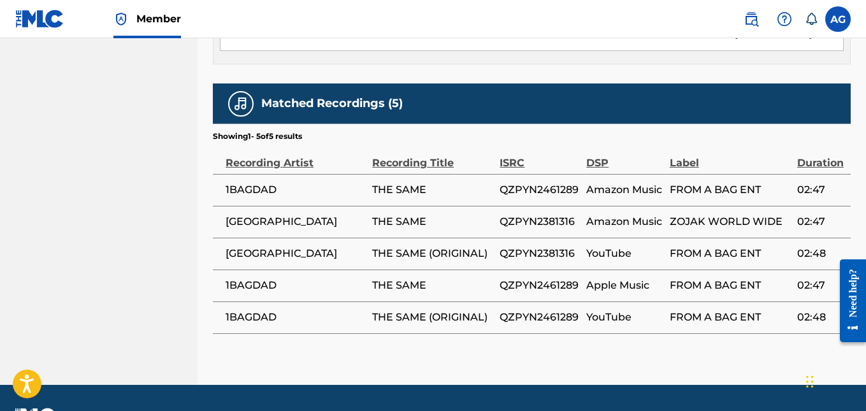
click at [539, 221] on span "QZPYN2381316" at bounding box center [540, 221] width 80 height 15
copy span "QZPYN2381316"
click at [562, 185] on span "QZPYN2461289" at bounding box center [540, 189] width 80 height 15
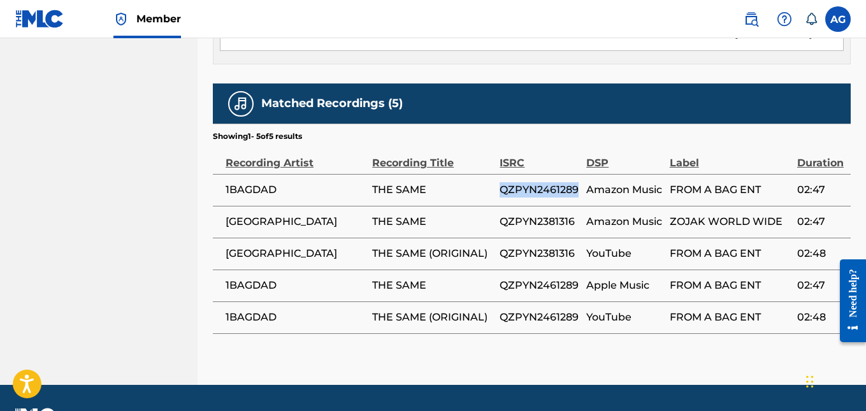
copy span "QZPYN2461289"
